Goal: Task Accomplishment & Management: Manage account settings

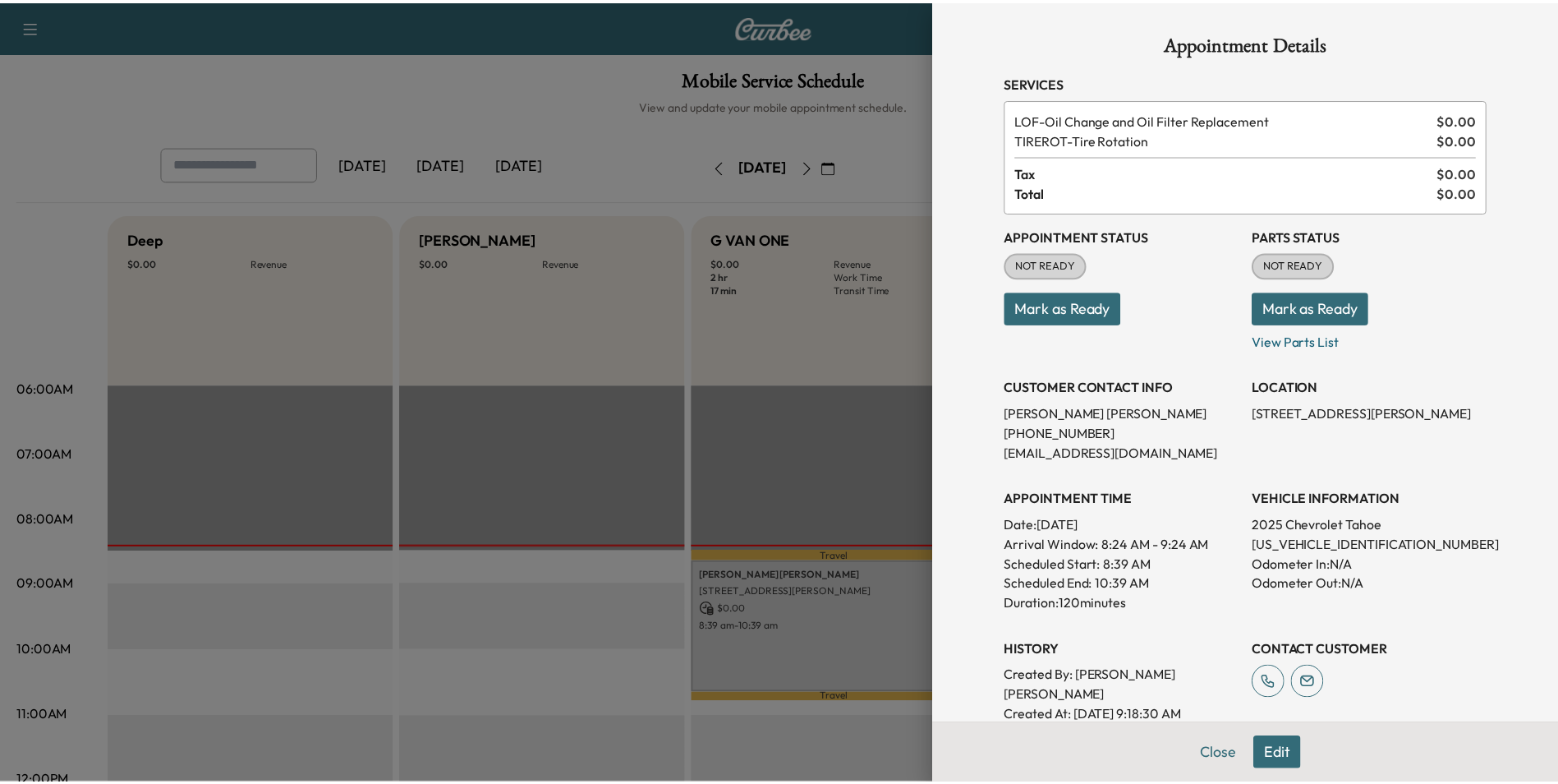
scroll to position [82, 0]
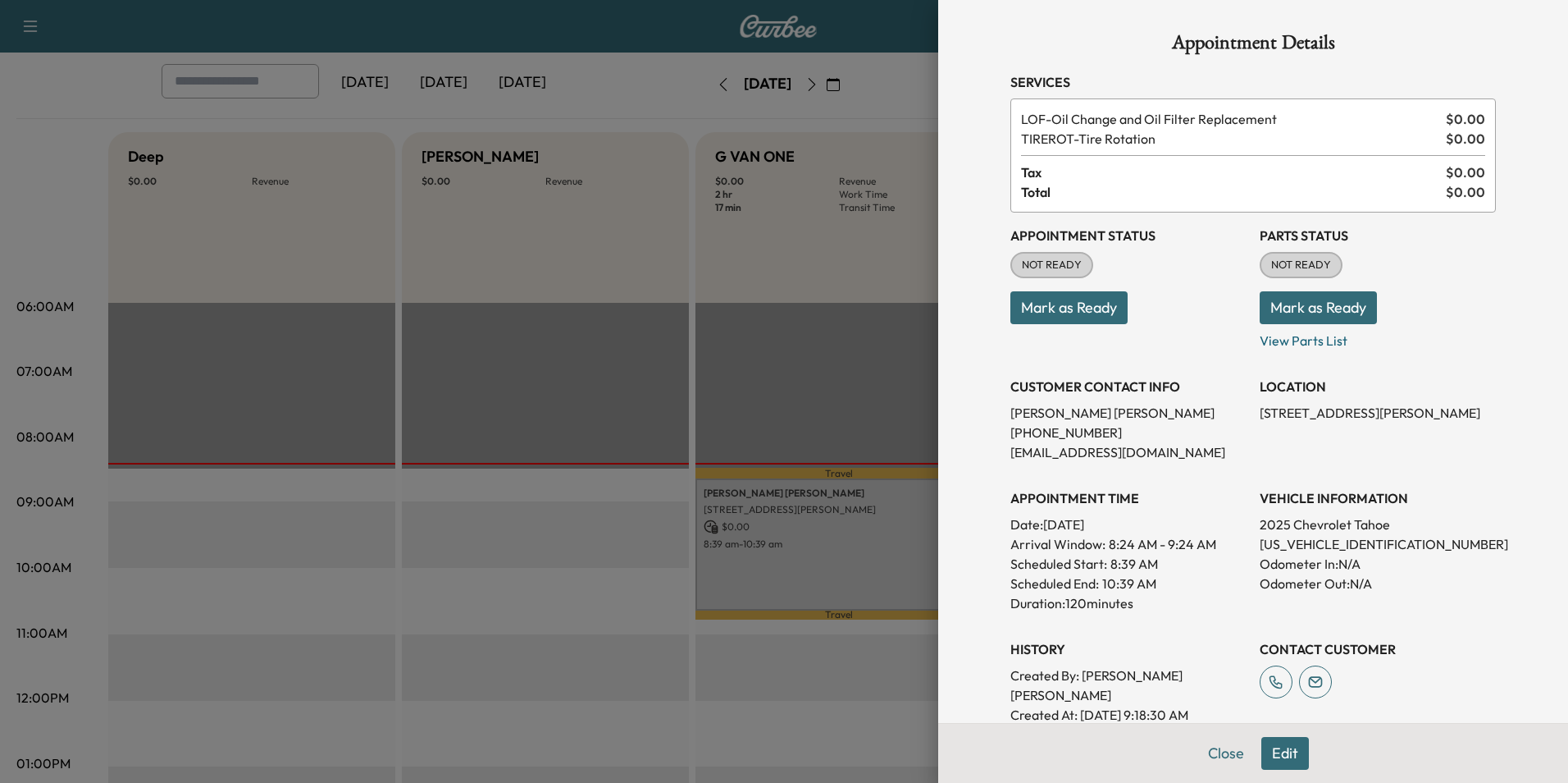
drag, startPoint x: 961, startPoint y: 286, endPoint x: 939, endPoint y: 282, distance: 22.4
click at [960, 285] on div "Appointment Details Services LOF - Oil Change and Oil Filter Replacement $ 0.00…" at bounding box center [1253, 391] width 630 height 783
click at [794, 217] on div at bounding box center [784, 391] width 1568 height 783
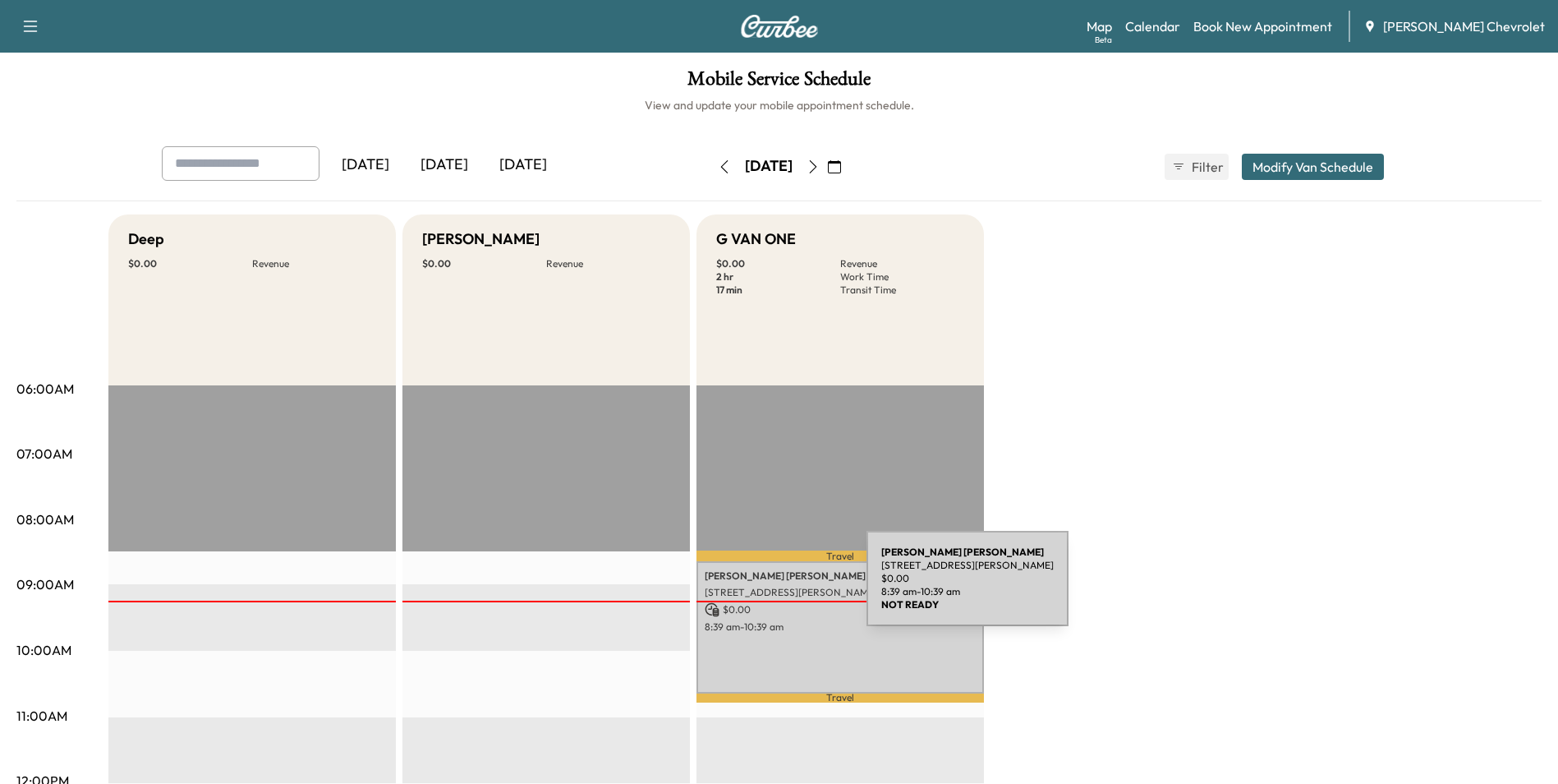
click at [745, 587] on p "[STREET_ADDRESS][PERSON_NAME]" at bounding box center [841, 592] width 271 height 13
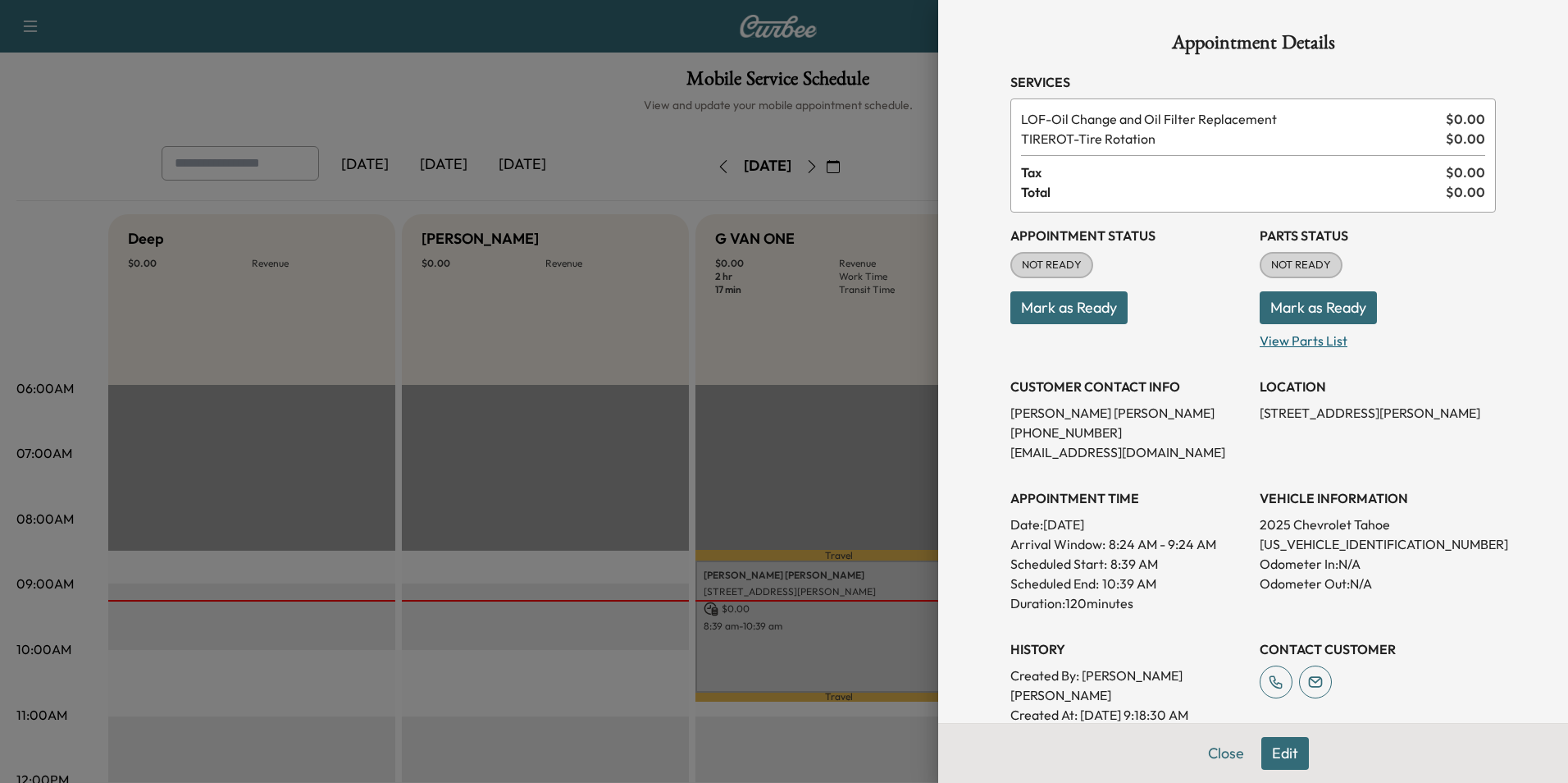
click at [1281, 344] on p "View Parts List" at bounding box center [1378, 338] width 236 height 26
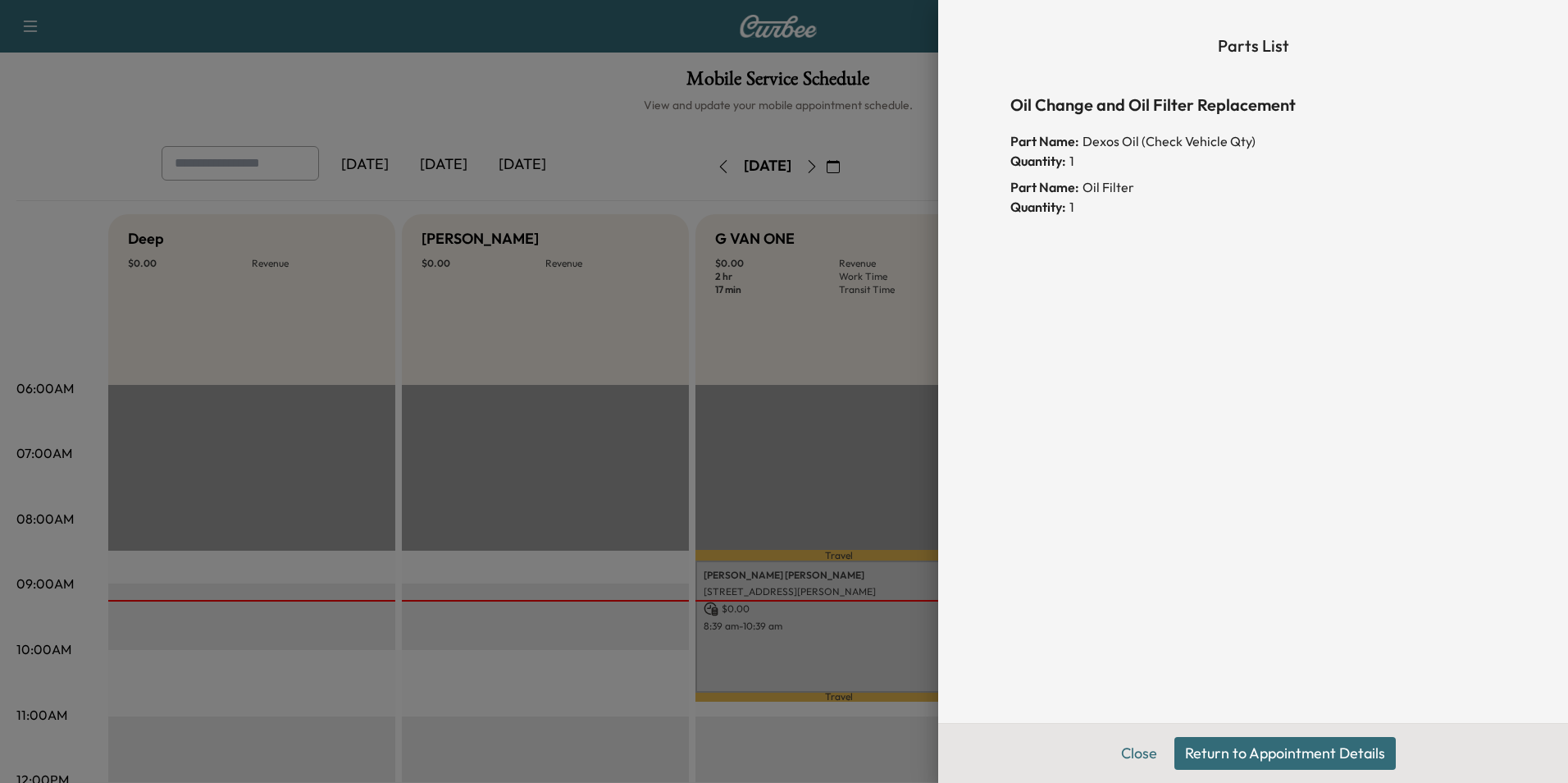
click at [1243, 757] on button "Return to Appointment Details" at bounding box center [1285, 753] width 221 height 33
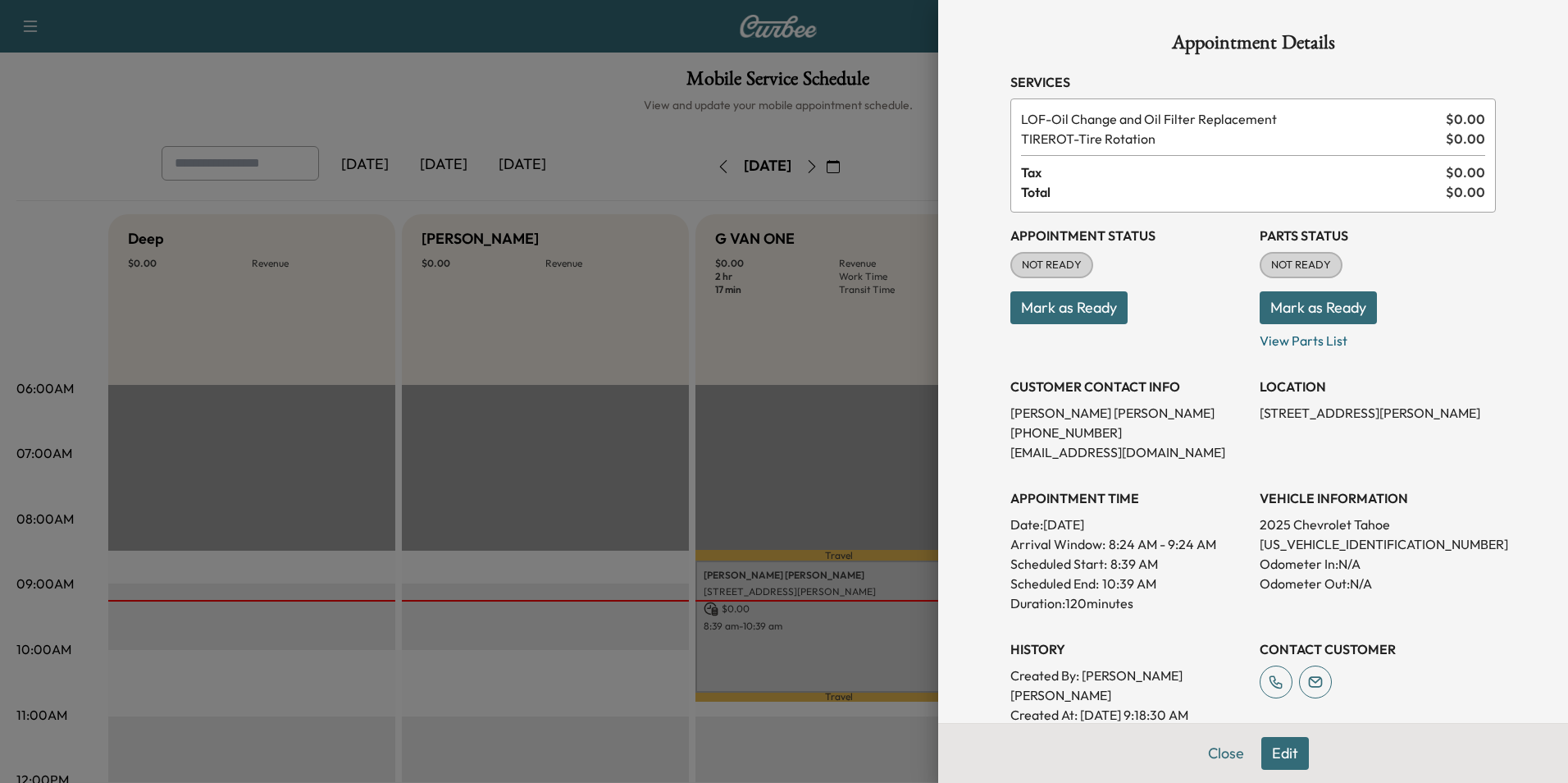
click at [1023, 314] on button "Mark as Ready" at bounding box center [1068, 308] width 117 height 33
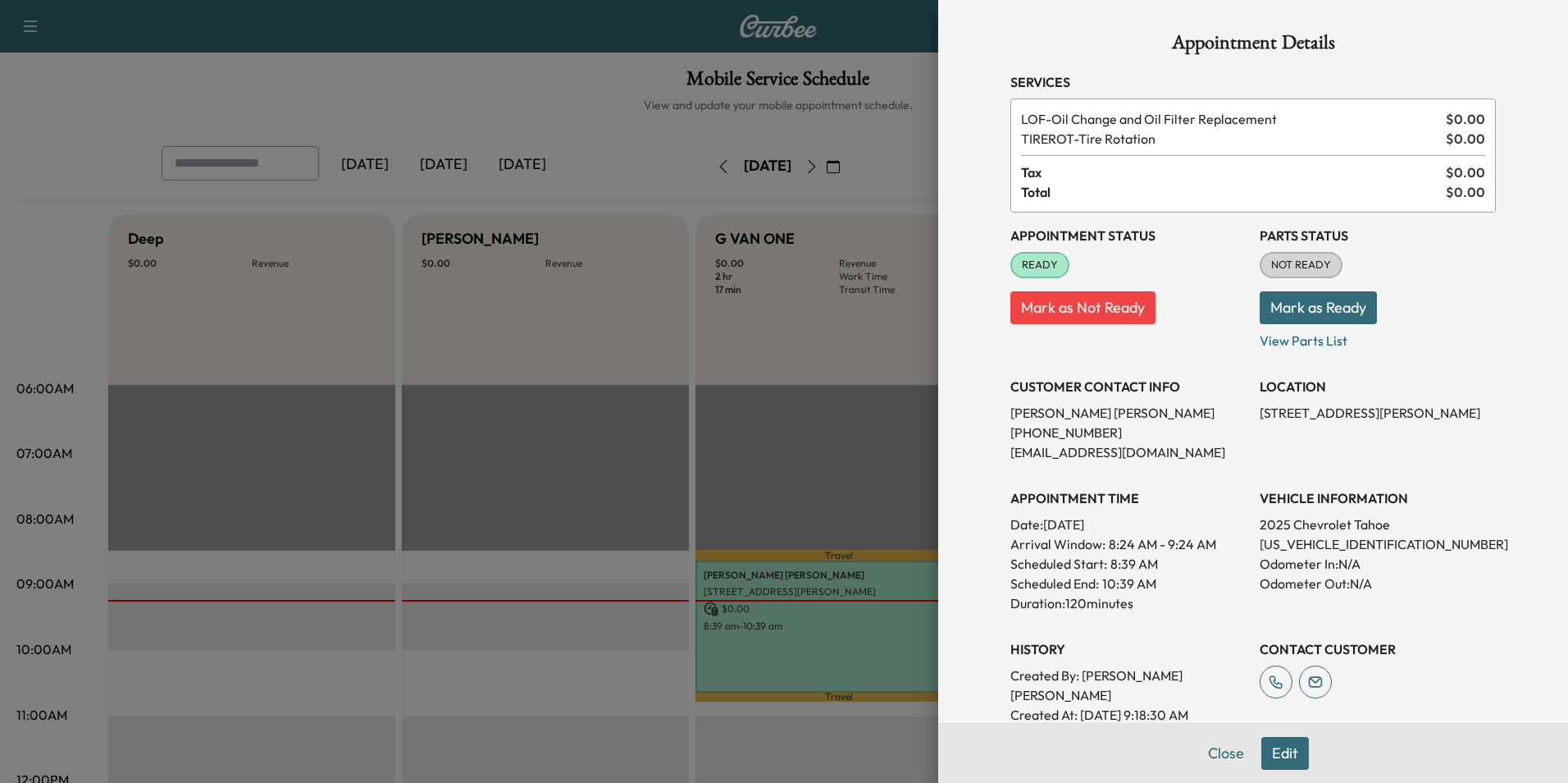
click at [591, 113] on div at bounding box center [784, 391] width 1568 height 783
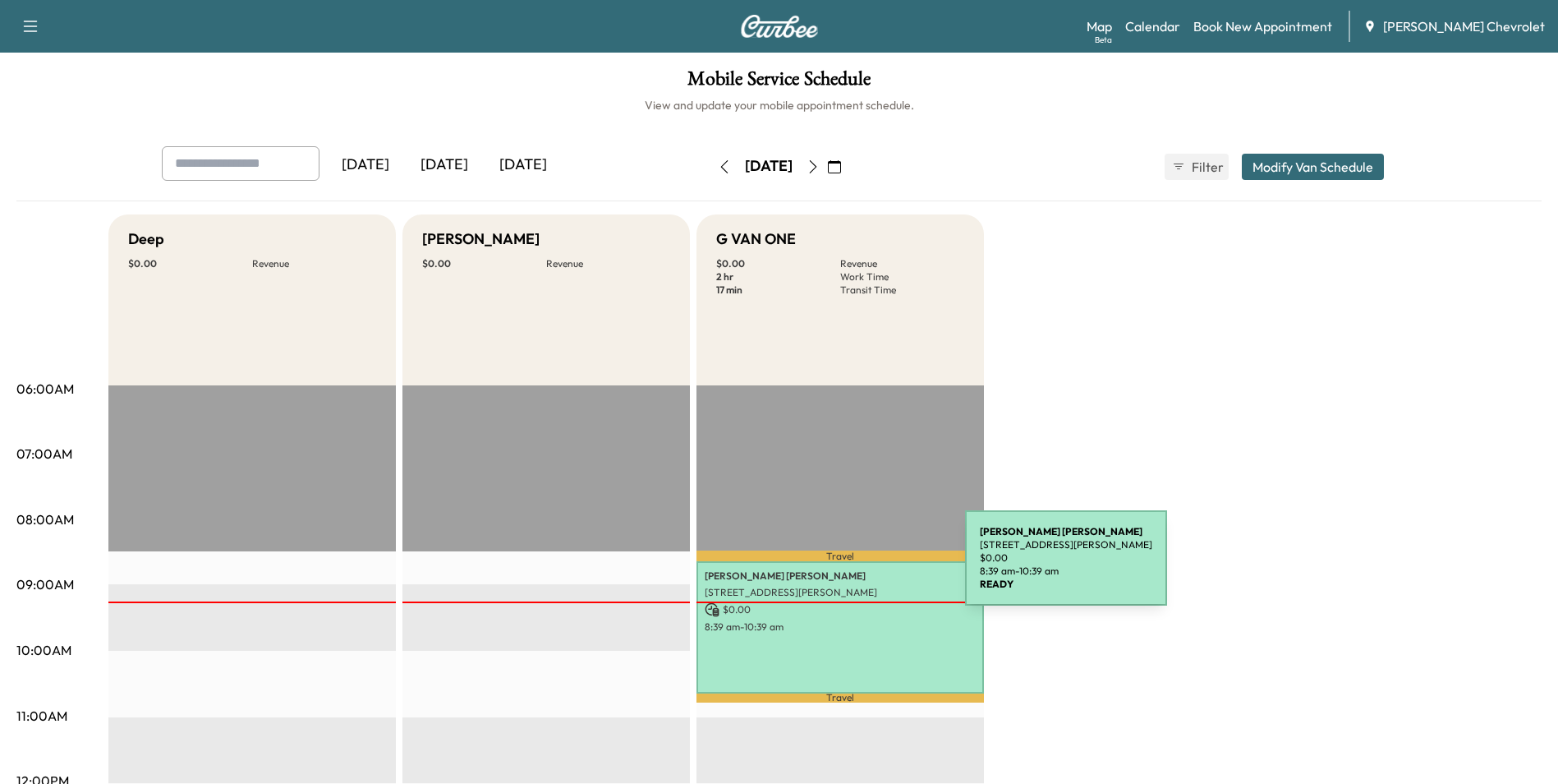
click at [842, 569] on p "Jerral Ingle" at bounding box center [841, 576] width 271 height 13
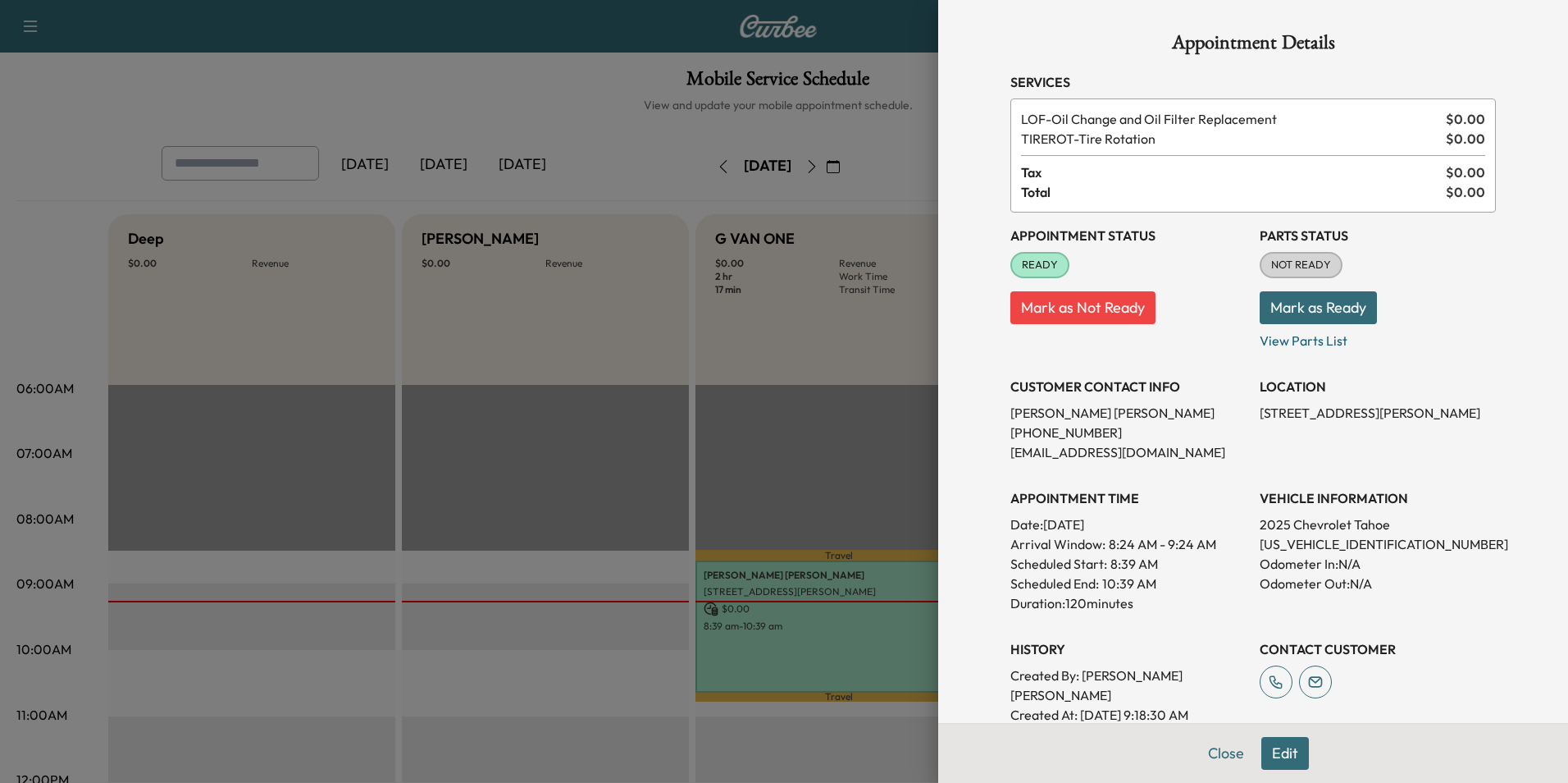
click at [1086, 300] on button "Mark as Not Ready" at bounding box center [1083, 308] width 145 height 33
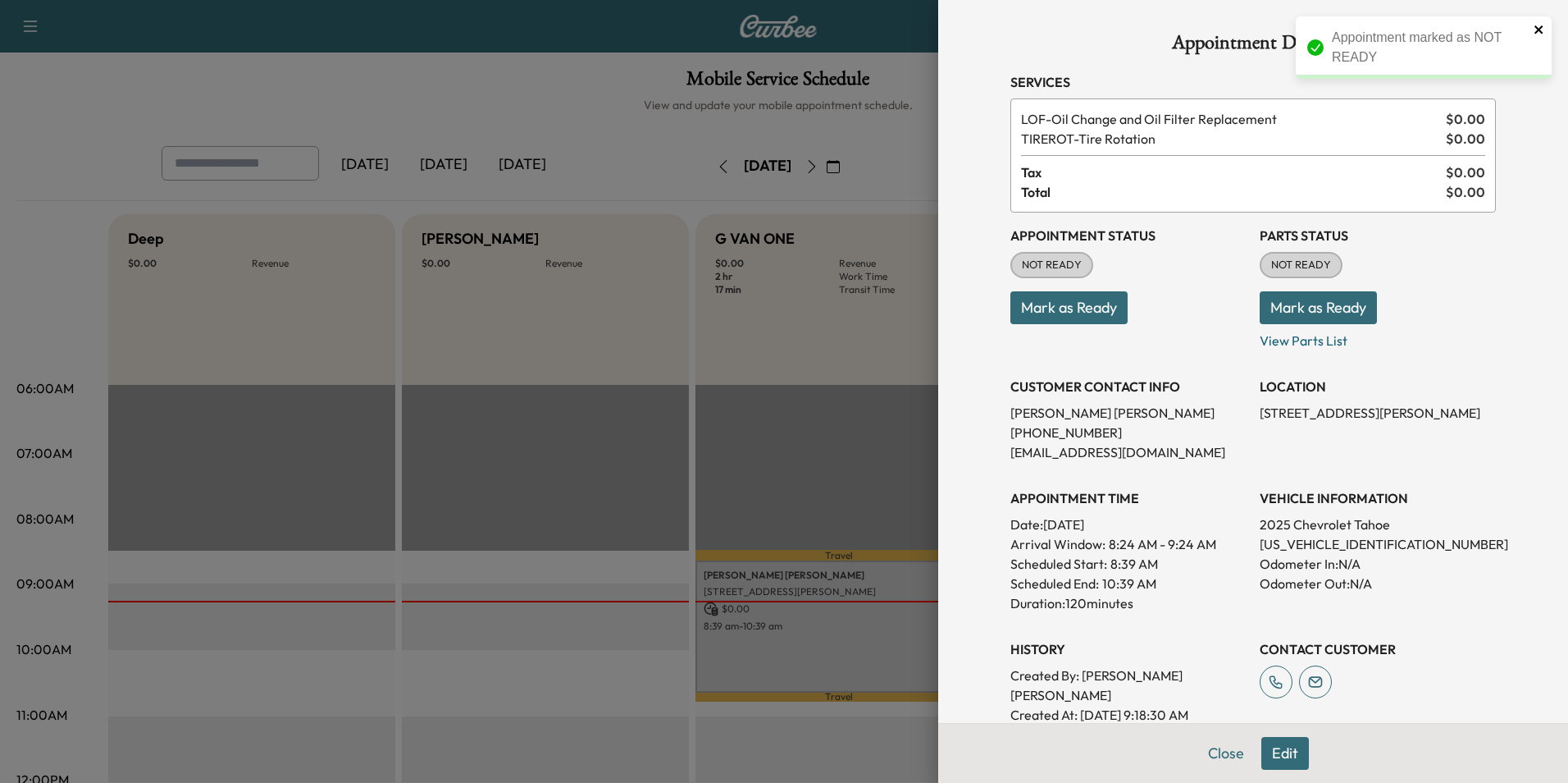
click at [1535, 29] on icon "close" at bounding box center [1539, 29] width 11 height 13
drag, startPoint x: 724, startPoint y: 324, endPoint x: 756, endPoint y: 384, distance: 68.0
click at [724, 328] on div at bounding box center [784, 391] width 1568 height 783
